Goal: Task Accomplishment & Management: Use online tool/utility

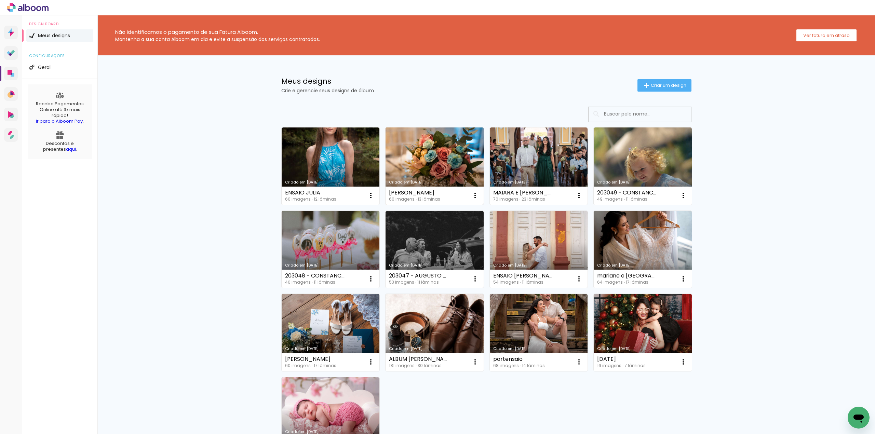
click at [437, 160] on link "Criado em [DATE]" at bounding box center [434, 165] width 98 height 77
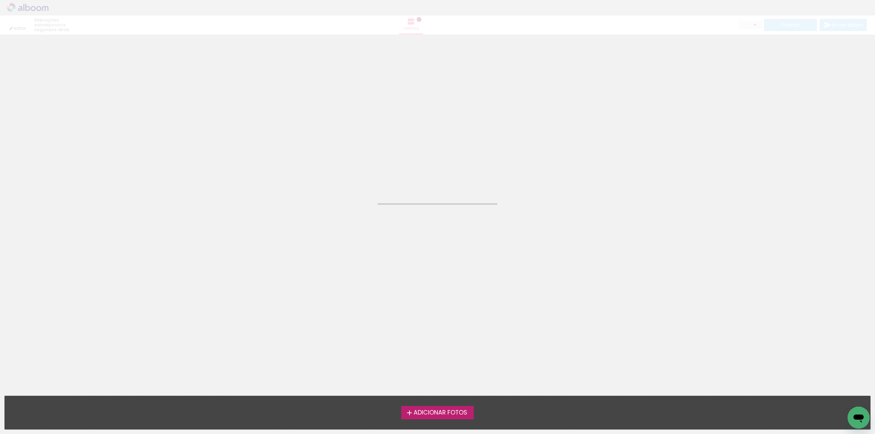
click at [437, 160] on neon-animated-pages "Confirmar Cancelar" at bounding box center [437, 234] width 875 height 399
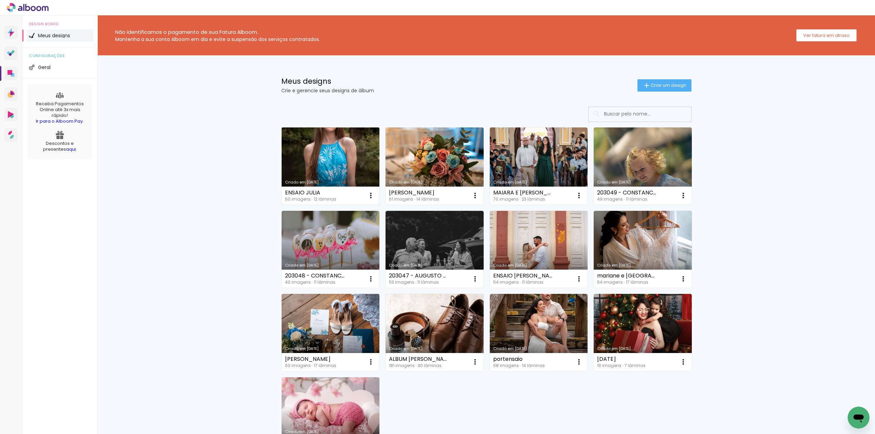
click at [322, 146] on link "Criado em [DATE]" at bounding box center [331, 165] width 98 height 77
click at [0, 0] on neon-animated-pages "Confirmar Cancelar" at bounding box center [0, 0] width 0 height 0
